Goal: Transaction & Acquisition: Purchase product/service

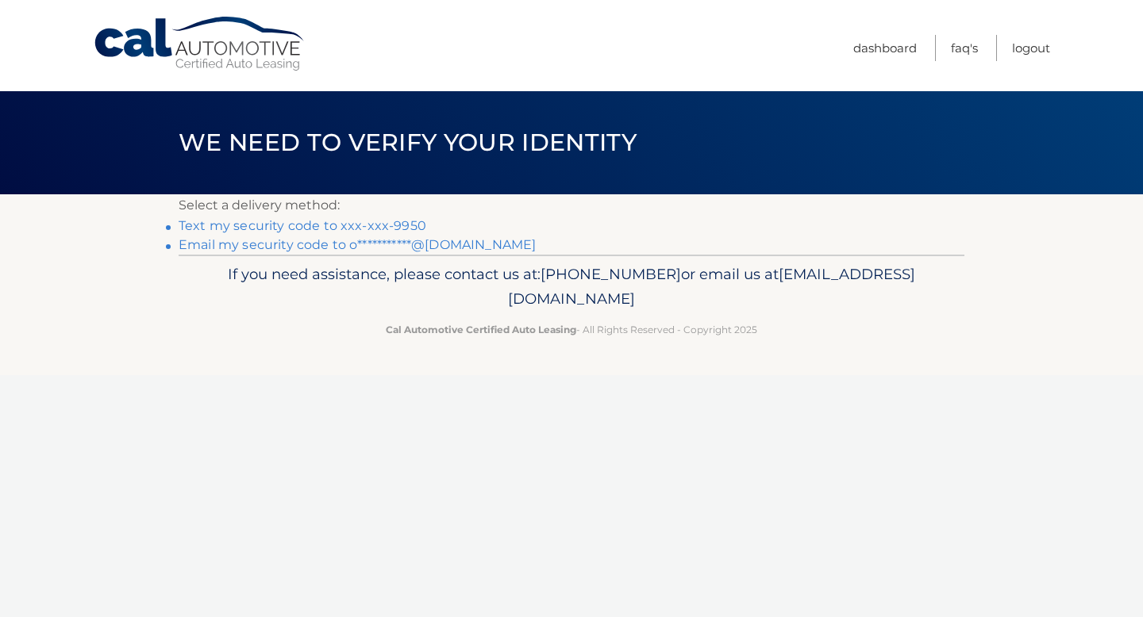
click at [346, 226] on link "Text my security code to xxx-xxx-9950" at bounding box center [303, 225] width 248 height 15
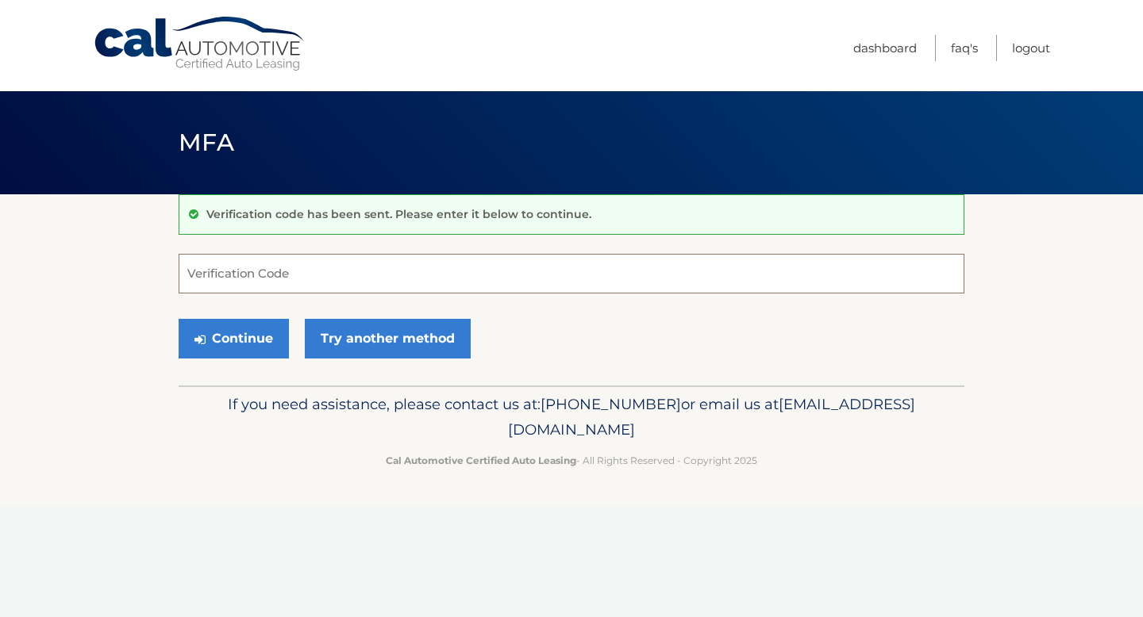
click at [315, 269] on input "Verification Code" at bounding box center [572, 274] width 786 height 40
click at [320, 263] on label "Verification Code" at bounding box center [572, 260] width 786 height 13
click at [320, 263] on input "331" at bounding box center [572, 274] width 786 height 40
type input "331347"
click at [242, 334] on button "Continue" at bounding box center [234, 339] width 110 height 40
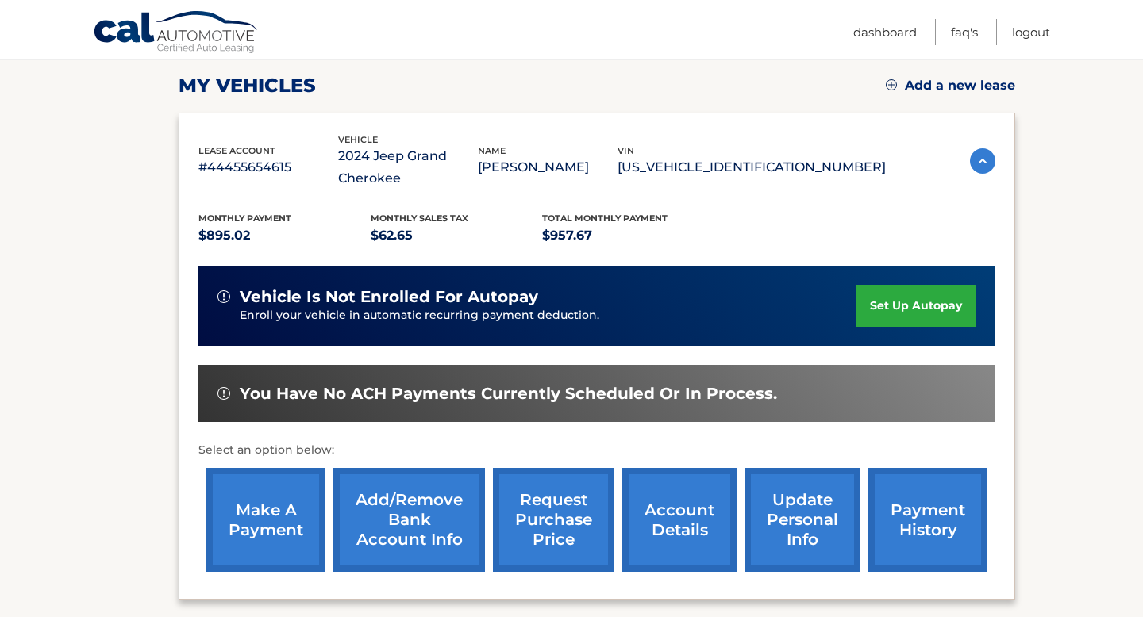
scroll to position [217, 0]
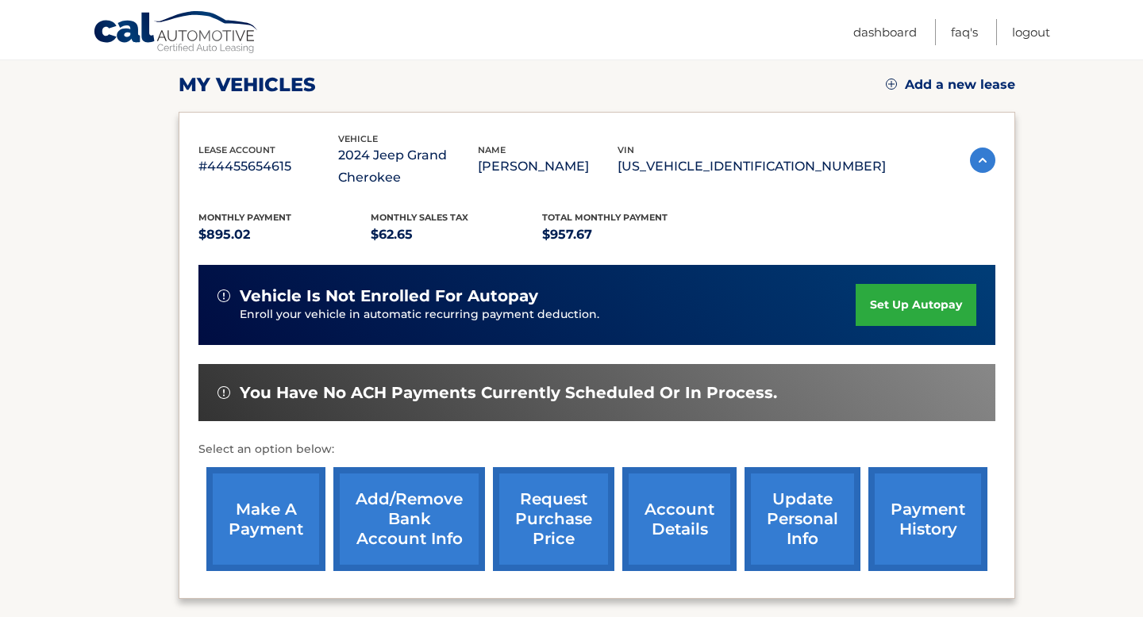
click at [247, 521] on link "make a payment" at bounding box center [265, 519] width 119 height 104
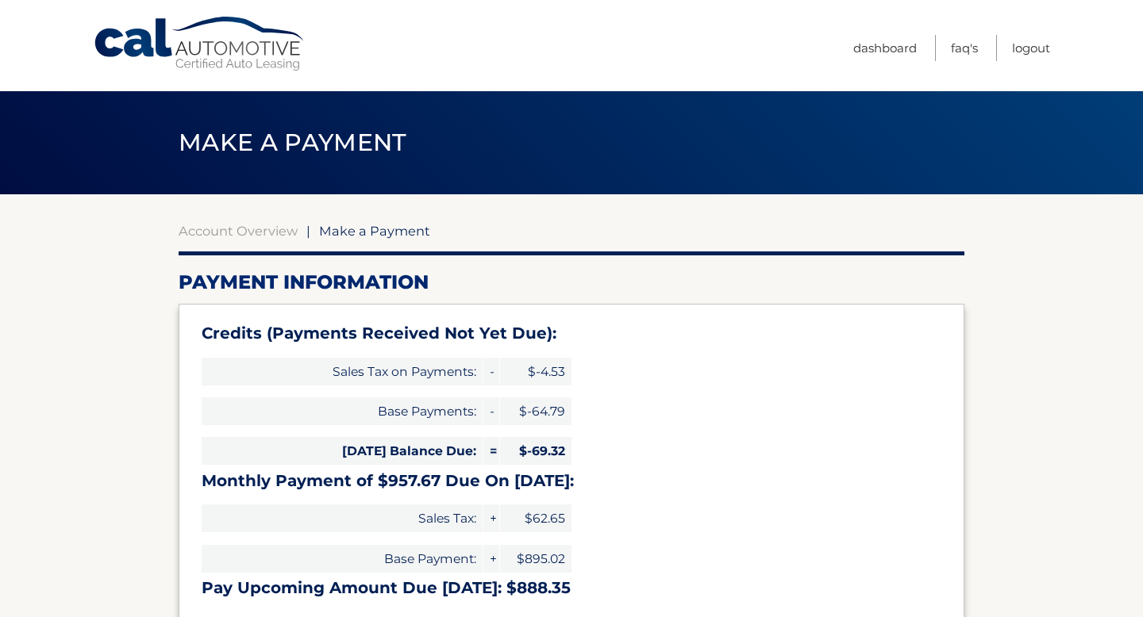
select select "NjA4MjAxOTQtMWVkYi00NzljLWI3NjItOTgwZGI4MmM0NDYw"
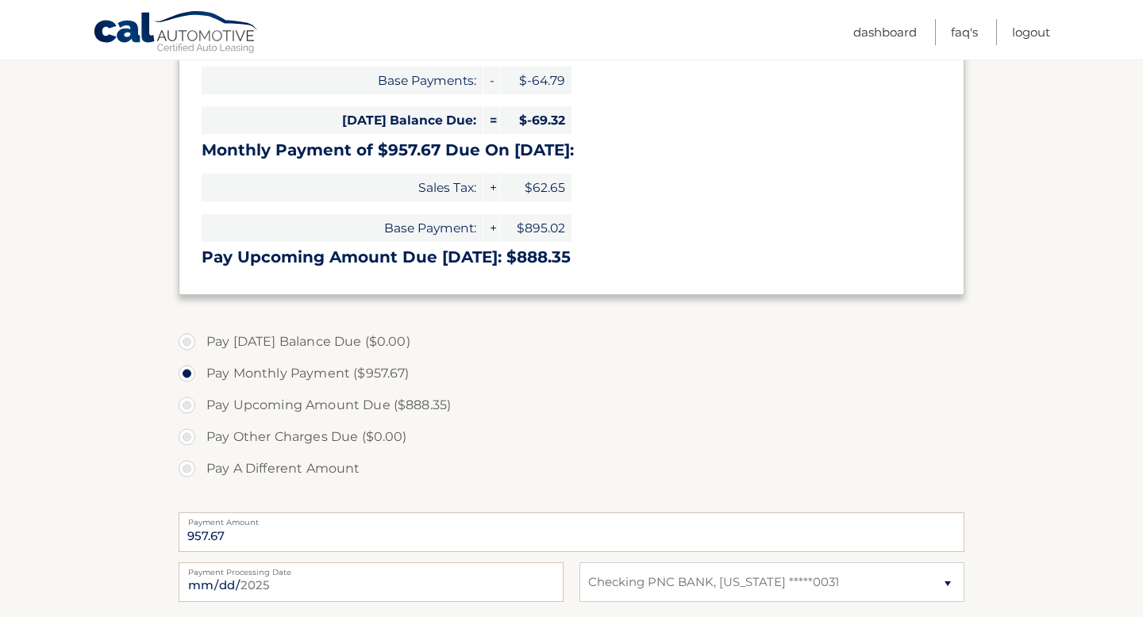
scroll to position [337, 0]
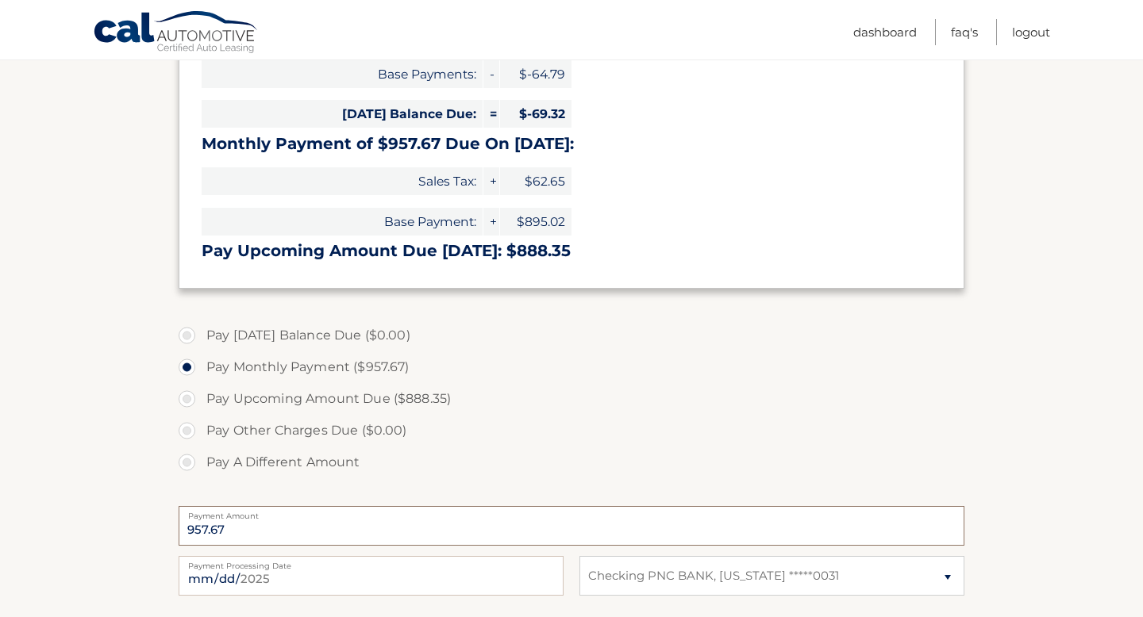
click at [247, 533] on input "957.67" at bounding box center [572, 526] width 786 height 40
click at [229, 521] on input "957.67" at bounding box center [572, 526] width 786 height 40
click at [228, 524] on input "957.67" at bounding box center [572, 526] width 786 height 40
click at [195, 457] on label "Pay A Different Amount" at bounding box center [572, 463] width 786 height 32
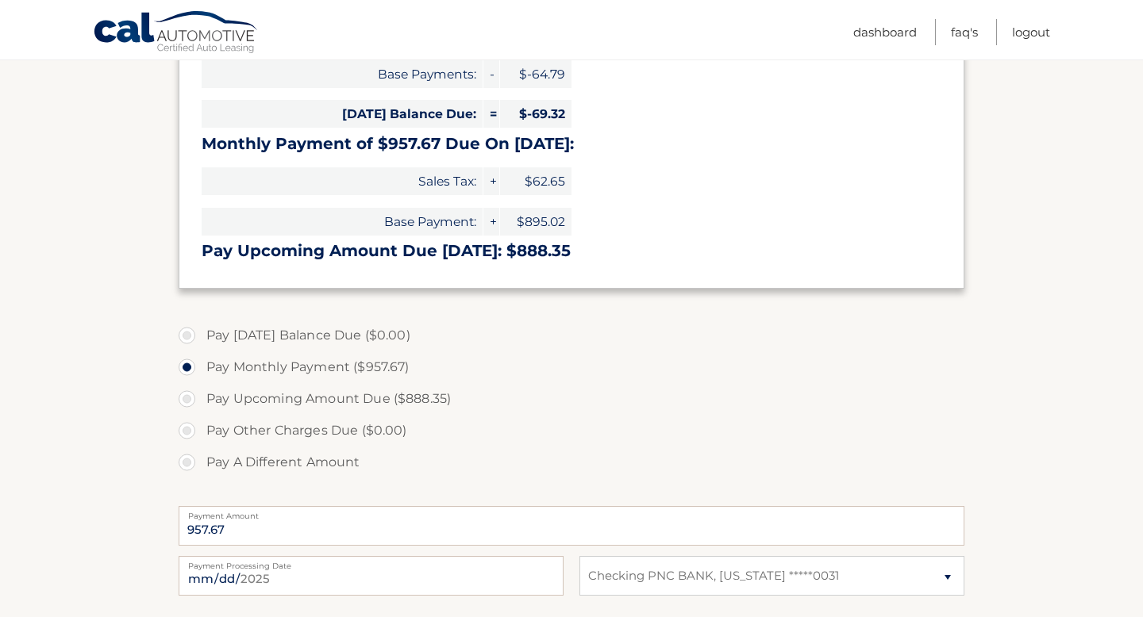
click at [195, 457] on input "Pay A Different Amount" at bounding box center [193, 459] width 16 height 25
radio input "true"
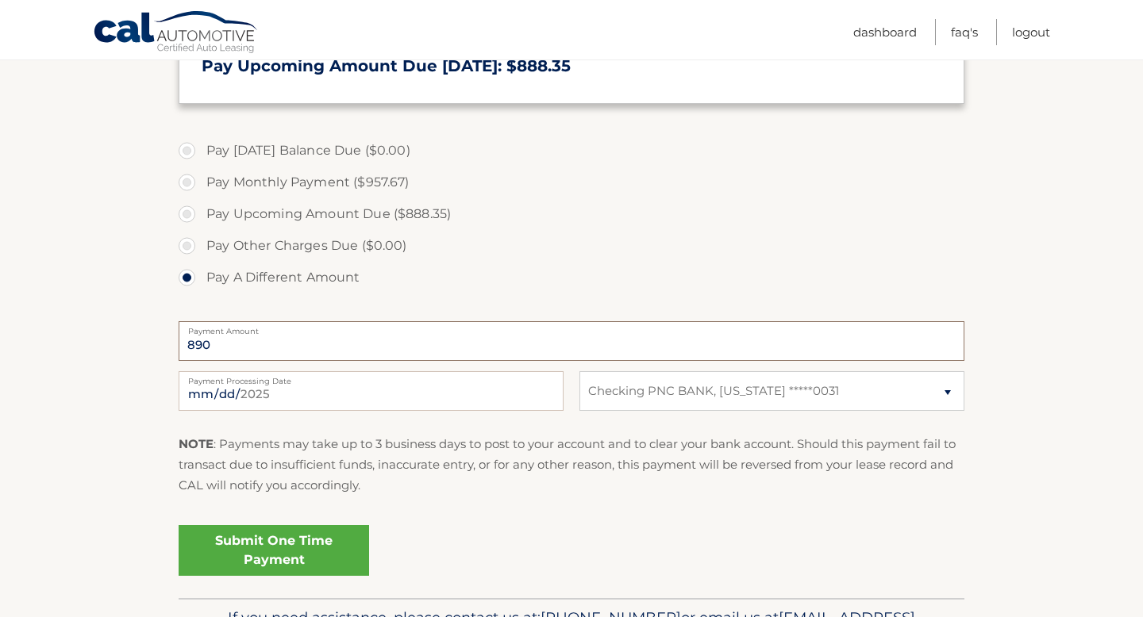
scroll to position [552, 0]
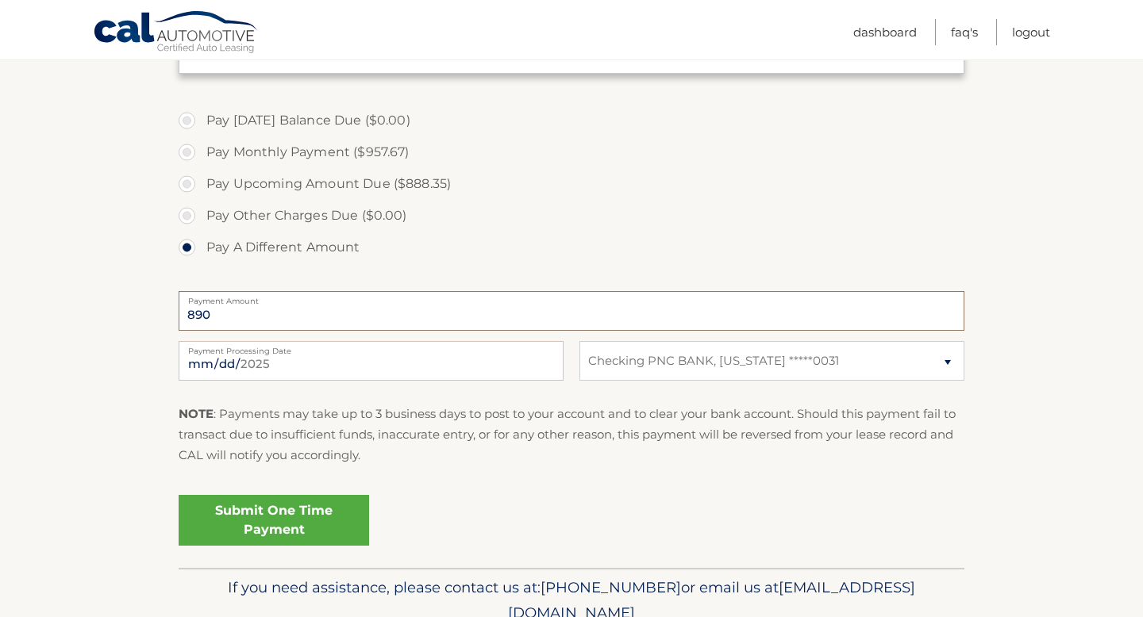
type input "890"
click at [325, 513] on link "Submit One Time Payment" at bounding box center [274, 520] width 190 height 51
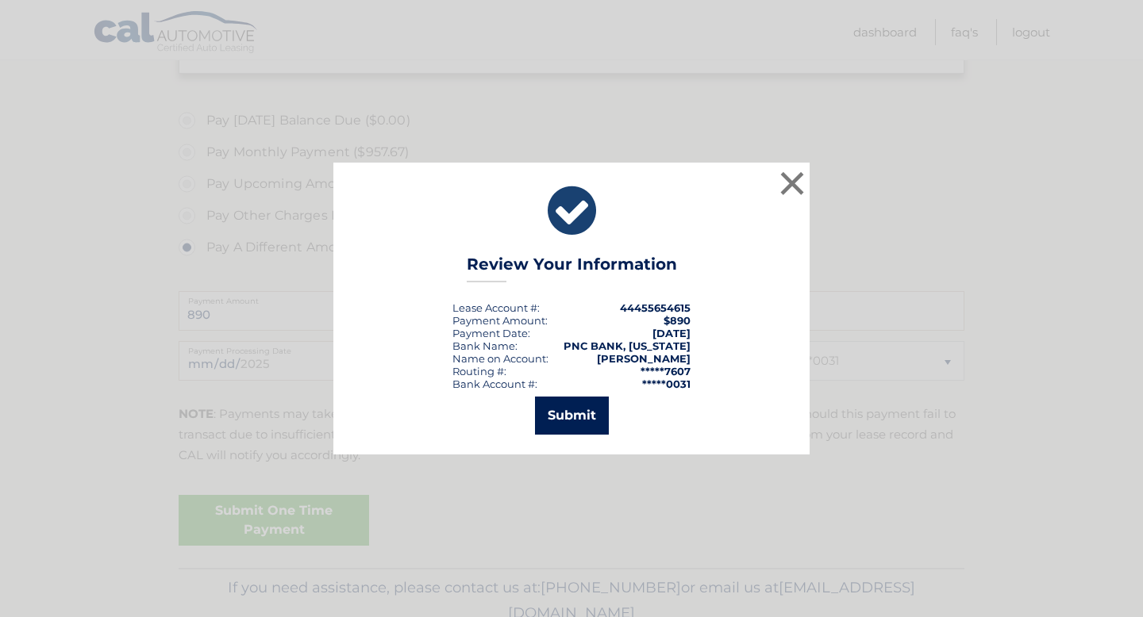
click at [571, 419] on button "Submit" at bounding box center [572, 416] width 74 height 38
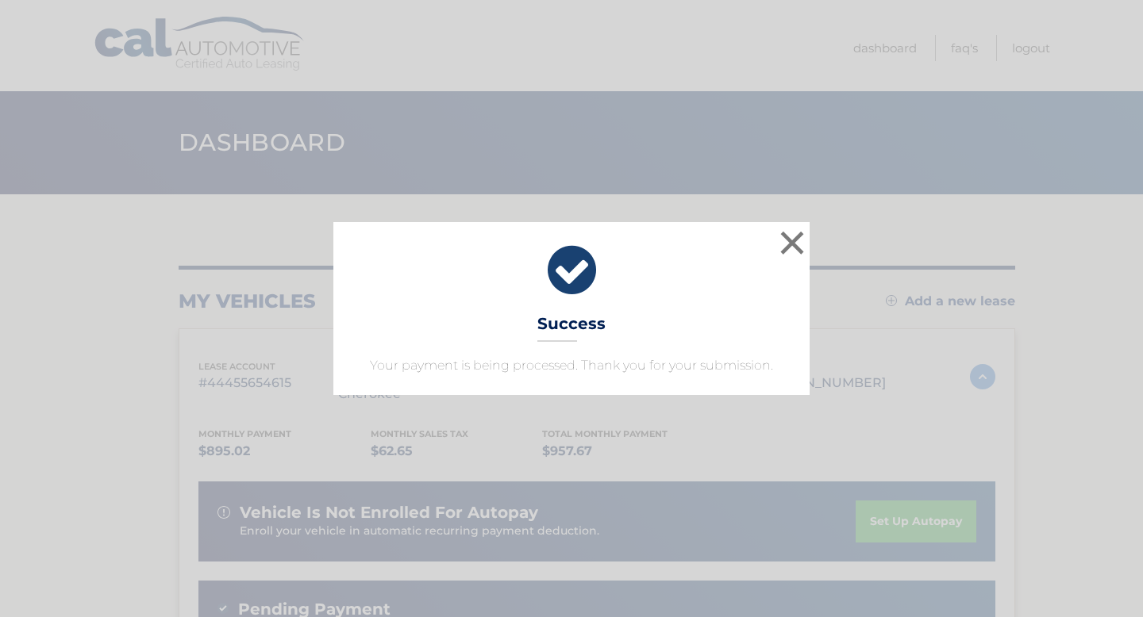
click at [959, 195] on div "× Success Your payment is being processed. Thank you for your submission. Loadi…" at bounding box center [571, 308] width 1143 height 617
